Goal: Task Accomplishment & Management: Use online tool/utility

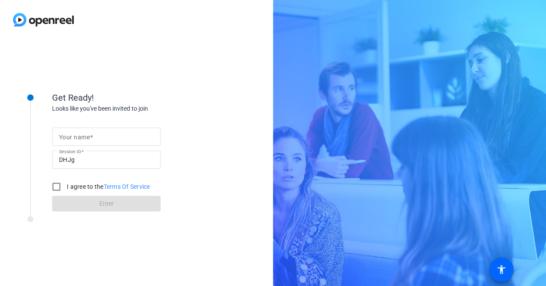
click at [148, 144] on div at bounding box center [106, 137] width 95 height 18
type input "[PERSON_NAME]"
click at [147, 158] on input "DHJg" at bounding box center [106, 159] width 95 height 10
click at [62, 186] on input "I agree to the Terms Of Service" at bounding box center [56, 186] width 17 height 17
checkbox input "true"
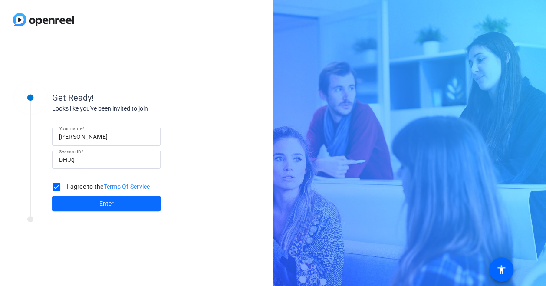
click at [109, 202] on span "Enter" at bounding box center [106, 203] width 14 height 9
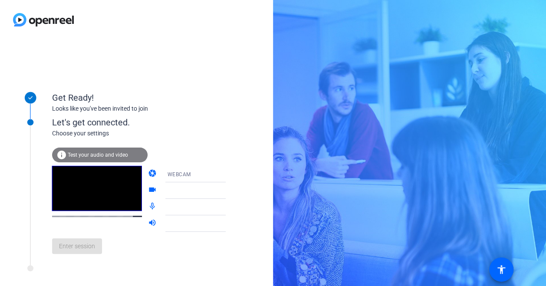
click at [204, 192] on div at bounding box center [199, 190] width 65 height 10
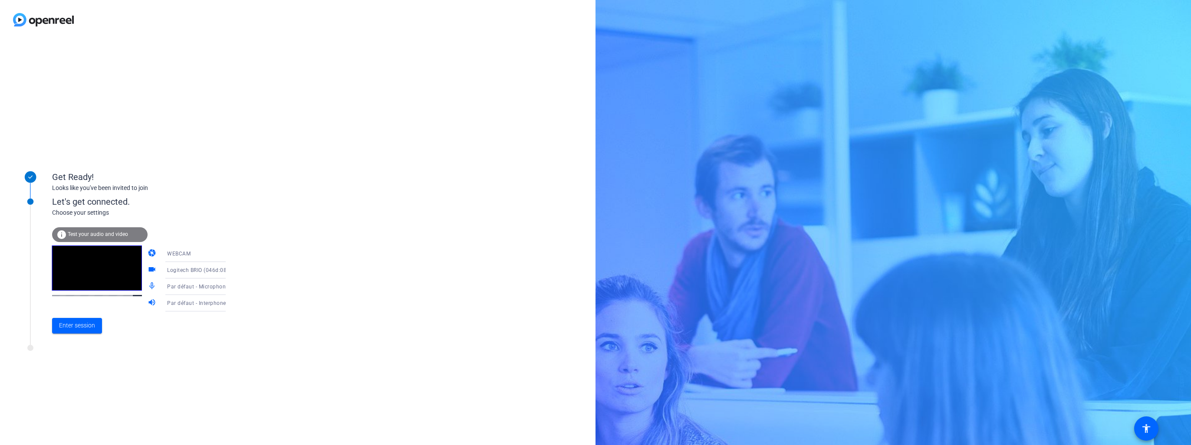
click at [191, 271] on span "Logitech BRIO (046d:085e)" at bounding box center [201, 269] width 68 height 7
click at [273, 284] on div at bounding box center [595, 222] width 1191 height 445
click at [194, 286] on span "Par défaut - Microphone de bureau (RØDE NT-USB+) (19f7:0035)" at bounding box center [248, 286] width 163 height 7
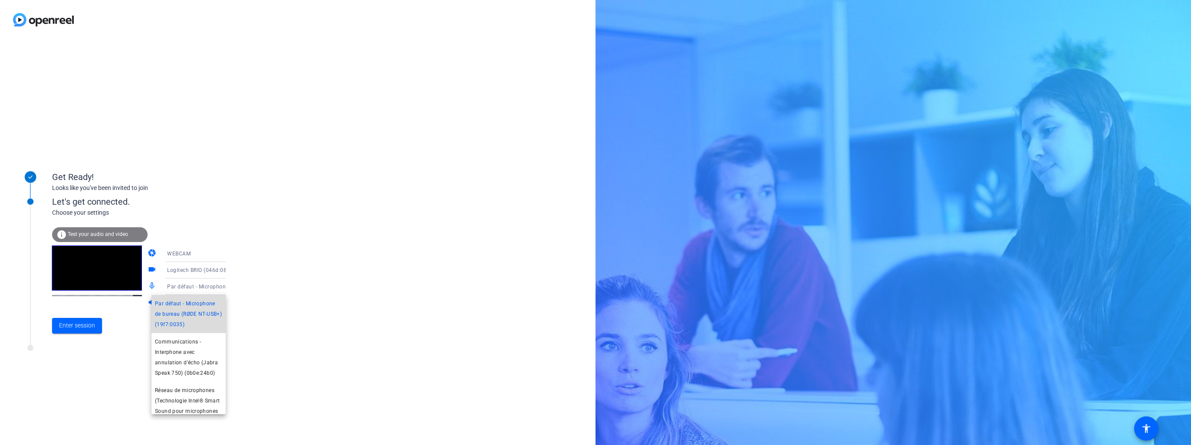
click at [202, 286] on span "Par défaut - Microphone de bureau (RØDE NT-USB+) (19f7:0035)" at bounding box center [188, 314] width 67 height 31
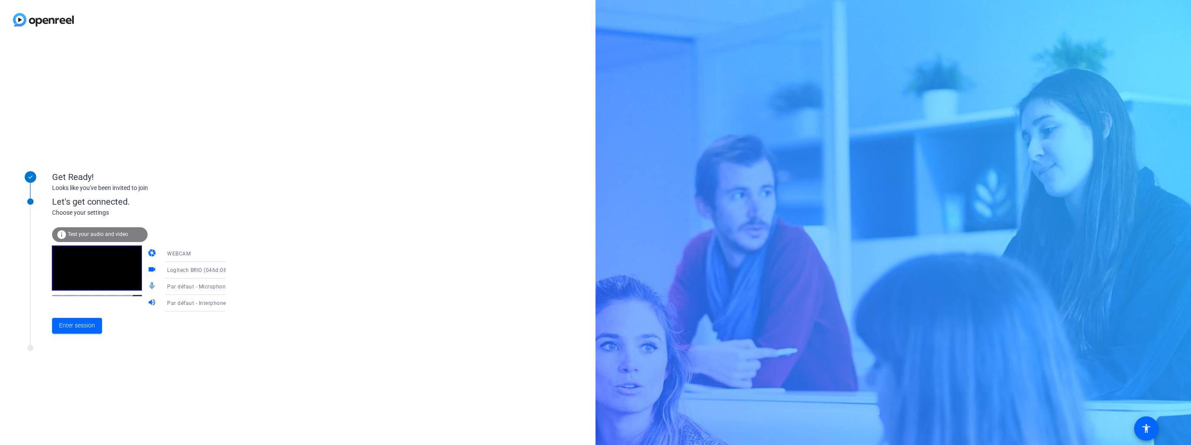
click at [198, 286] on span "Par défaut - Interphone avec annulation d'écho (Jabra Speak 750) (0b0e:24b0)" at bounding box center [267, 302] width 200 height 7
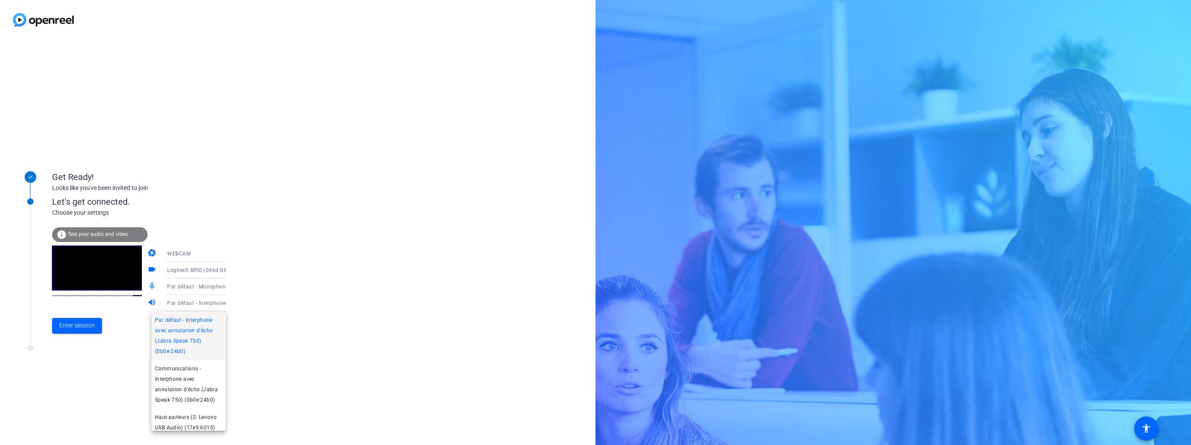
click at [206, 286] on span "Par défaut - Interphone avec annulation d'écho (Jabra Speak 750) (0b0e:24b0)" at bounding box center [188, 336] width 67 height 42
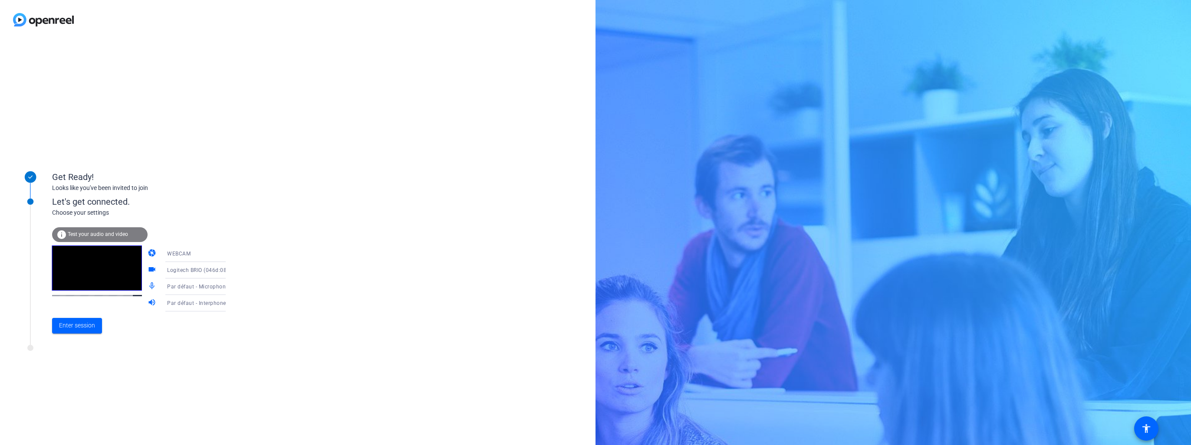
click at [275, 286] on div "Get Ready! Looks like you've been invited to join Let's get connected. Choose y…" at bounding box center [297, 242] width 595 height 406
click at [76, 286] on span "Enter session" at bounding box center [77, 325] width 36 height 9
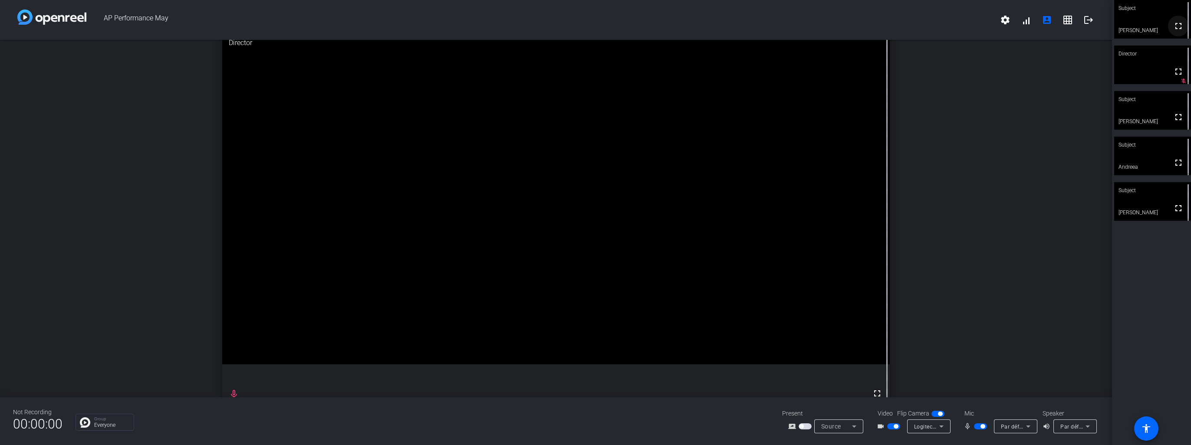
click at [545, 30] on mat-icon "fullscreen" at bounding box center [1178, 26] width 10 height 10
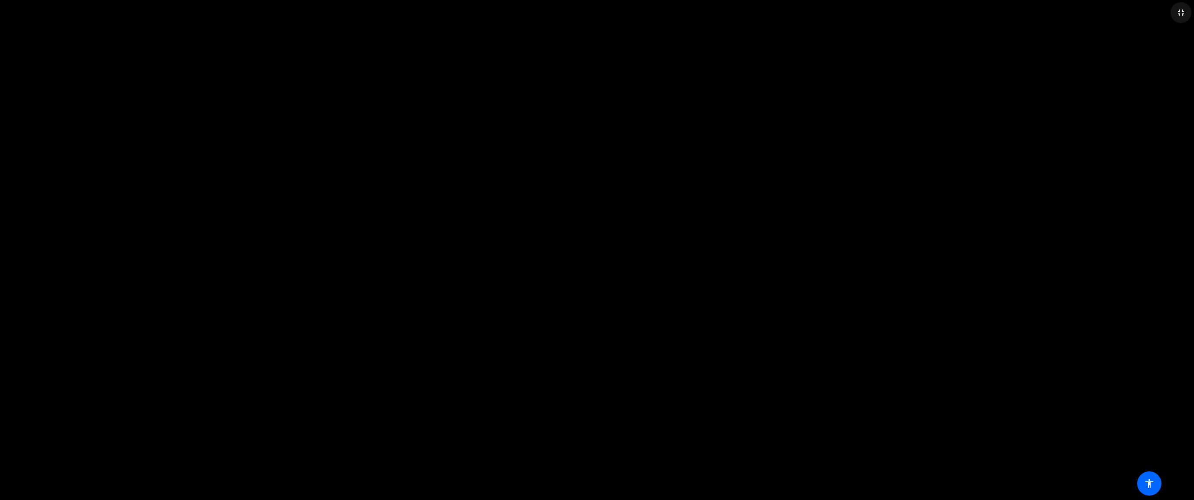
click at [545, 13] on mat-icon "fullscreen_exit" at bounding box center [1181, 12] width 10 height 10
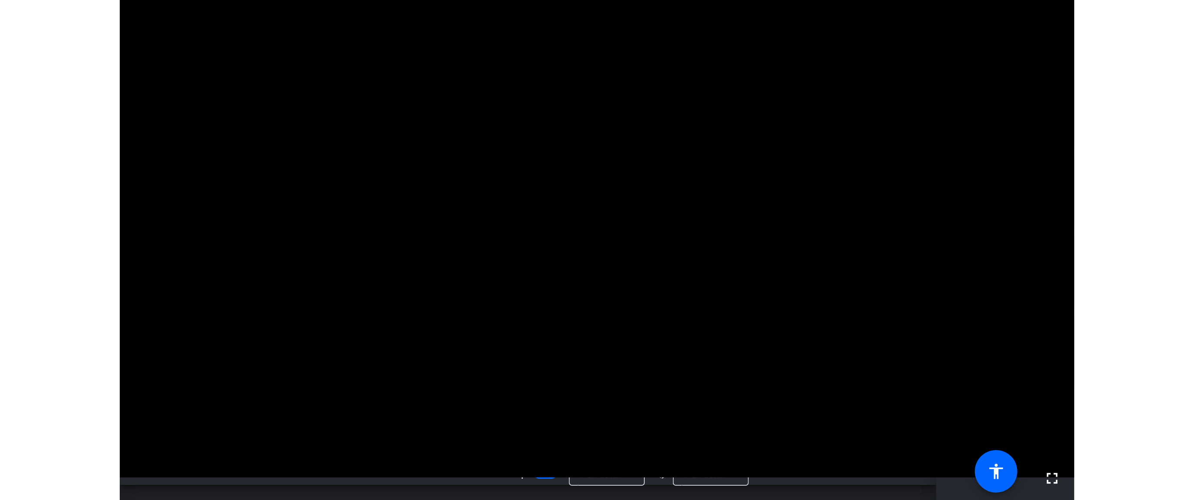
scroll to position [10, 0]
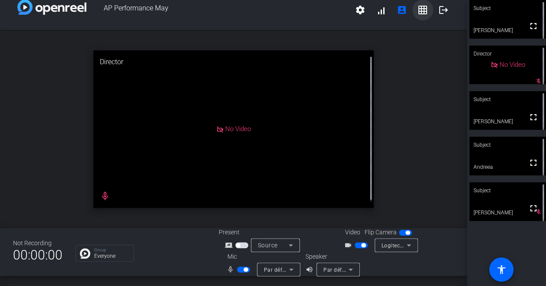
click at [422, 14] on mat-icon "grid_on" at bounding box center [422, 10] width 10 height 10
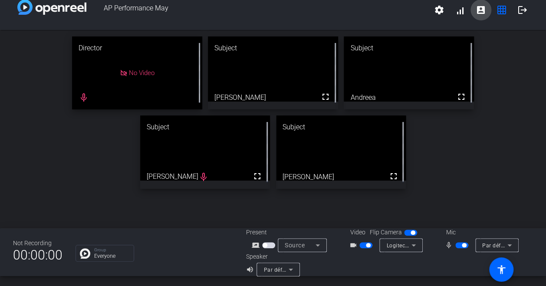
click at [480, 10] on mat-icon "account_box" at bounding box center [481, 10] width 10 height 10
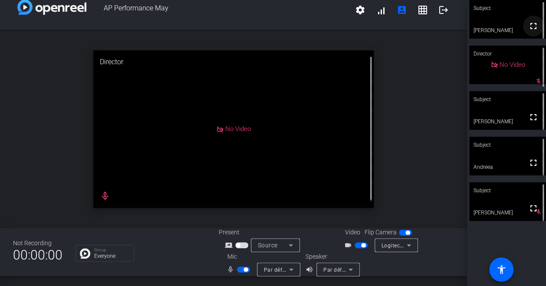
click at [530, 29] on mat-icon "fullscreen" at bounding box center [533, 26] width 10 height 10
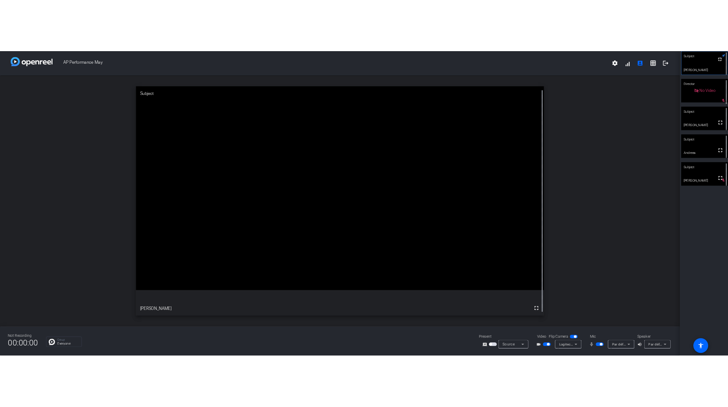
scroll to position [0, 0]
